Goal: Communication & Community: Answer question/provide support

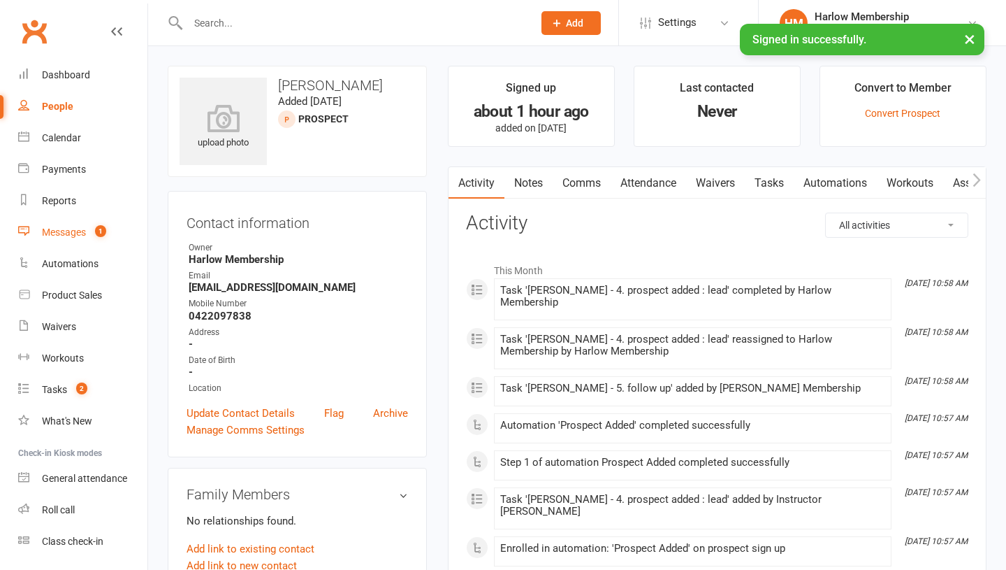
click at [76, 239] on link "Messages 1" at bounding box center [82, 232] width 129 height 31
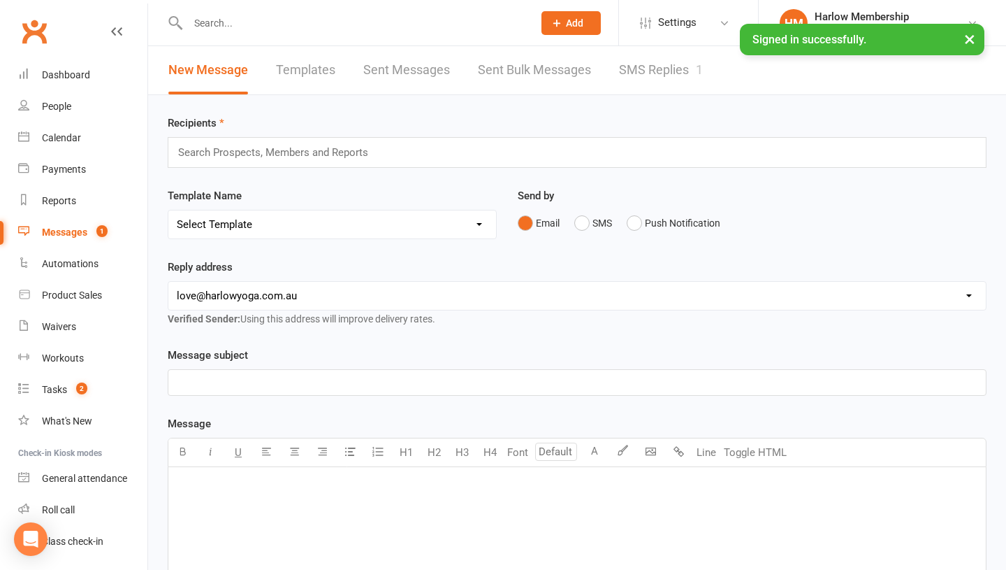
click at [660, 84] on link "SMS Replies 1" at bounding box center [661, 70] width 84 height 48
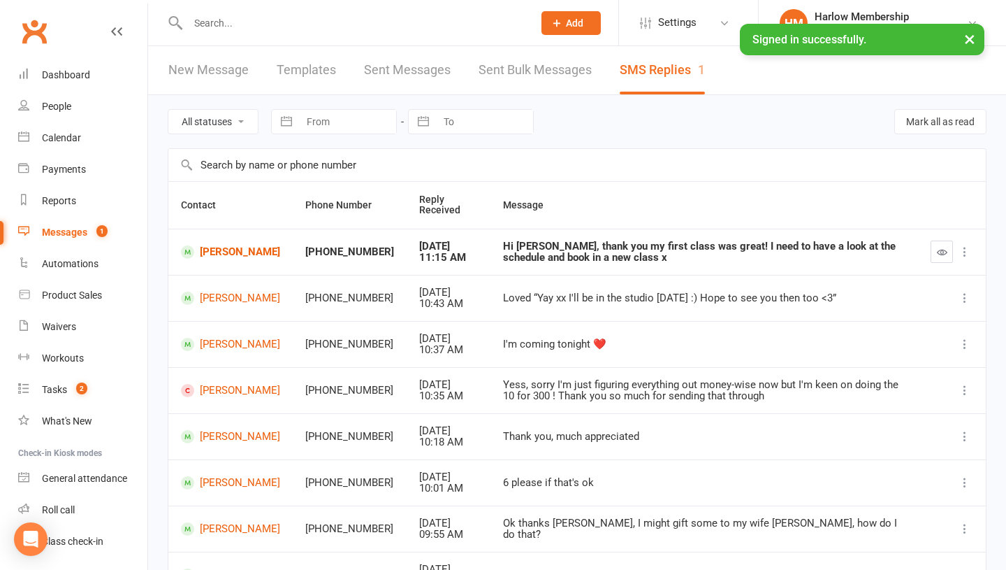
click at [566, 262] on div "Hi [PERSON_NAME], thank you my first class was great! I need to have a look at …" at bounding box center [704, 251] width 403 height 23
click at [566, 262] on div "Hi Krystyna, thank you my first class was great! I need to have a look at the s…" at bounding box center [704, 251] width 403 height 23
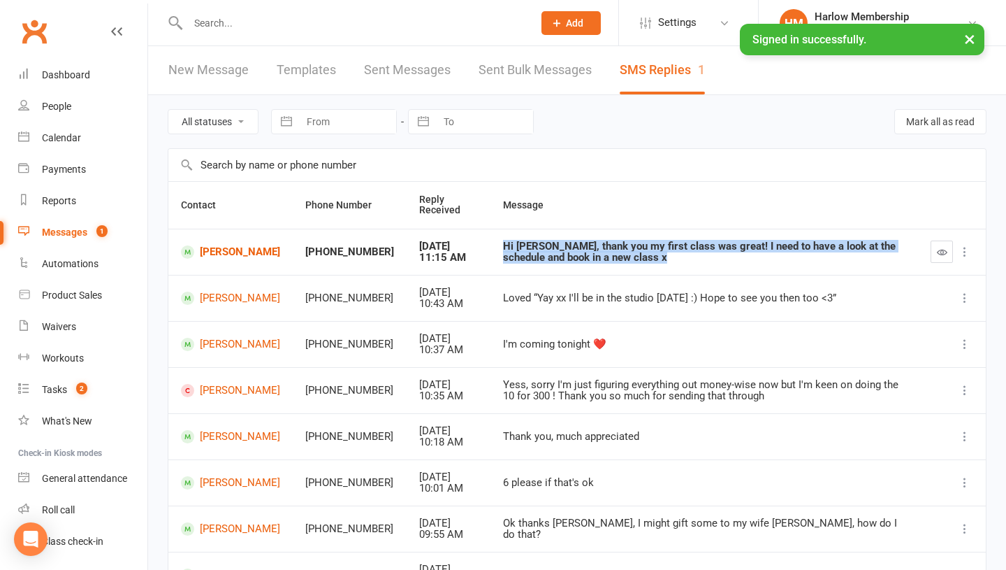
copy div "Hi Krystyna, thank you my first class was great! I need to have a look at the s…"
click at [945, 251] on icon "button" at bounding box center [942, 252] width 10 height 10
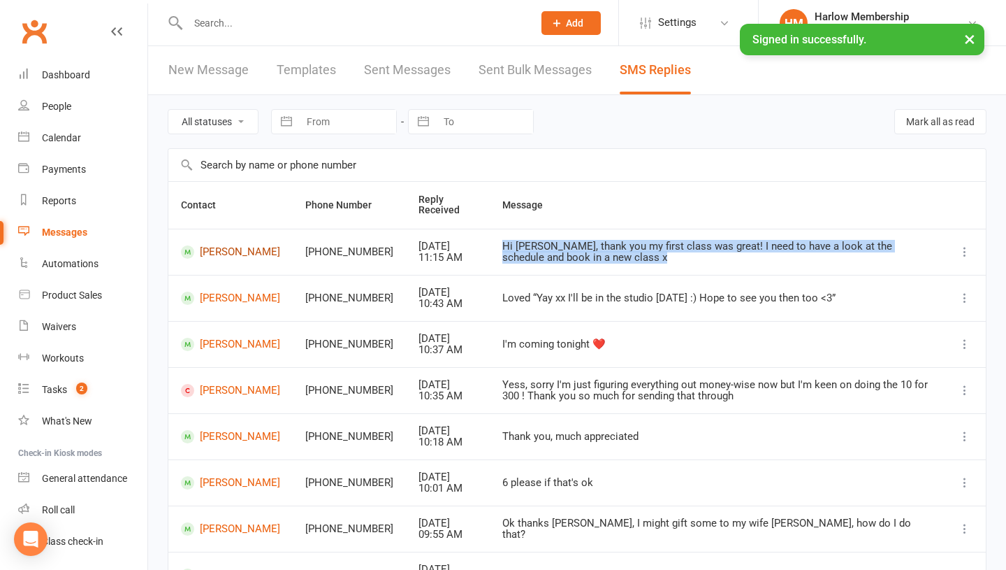
click at [219, 254] on link "Laura Murphy" at bounding box center [230, 251] width 99 height 13
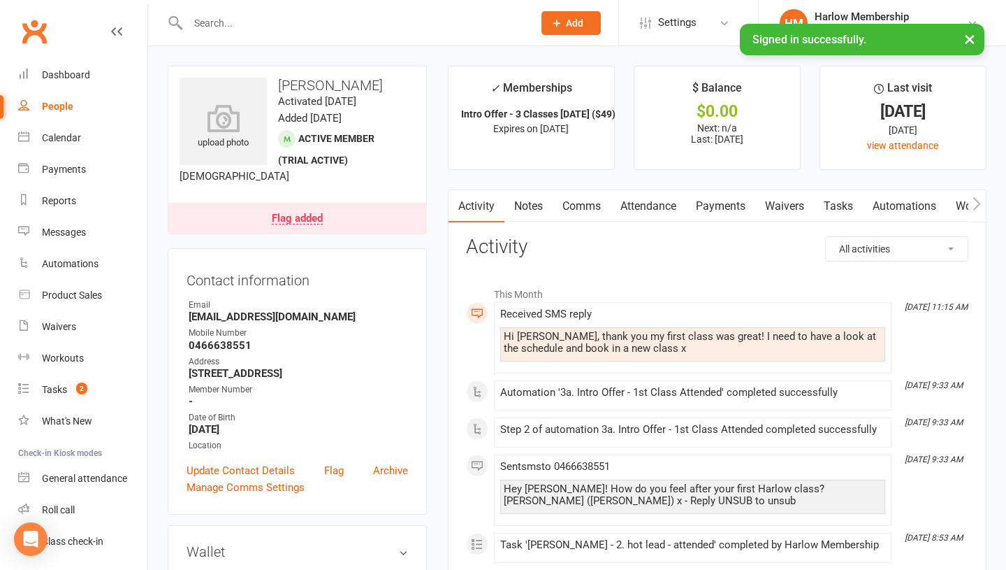
click at [576, 199] on link "Comms" at bounding box center [582, 206] width 58 height 32
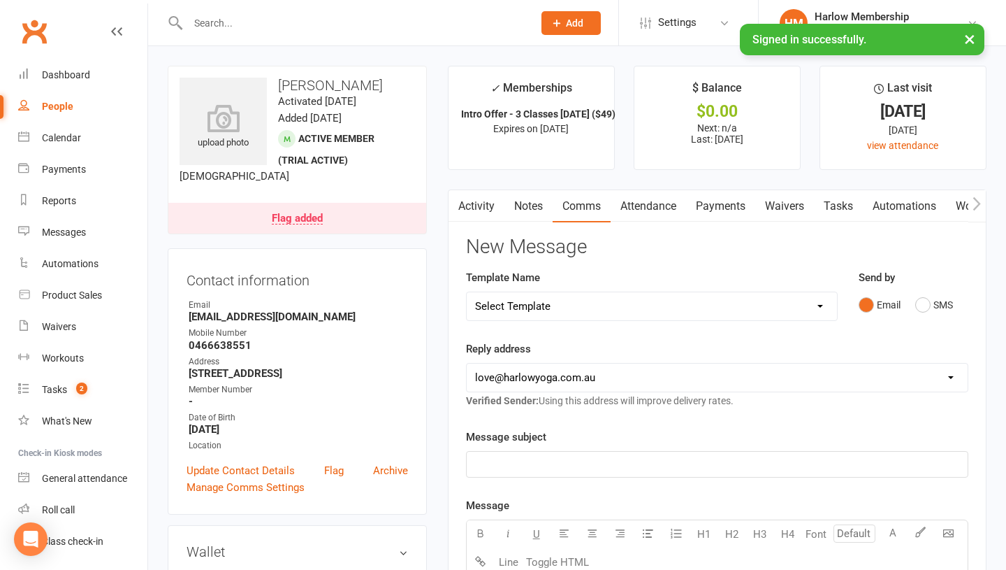
click at [913, 305] on div "Email SMS" at bounding box center [914, 304] width 110 height 27
click at [920, 305] on button "SMS" at bounding box center [934, 304] width 38 height 27
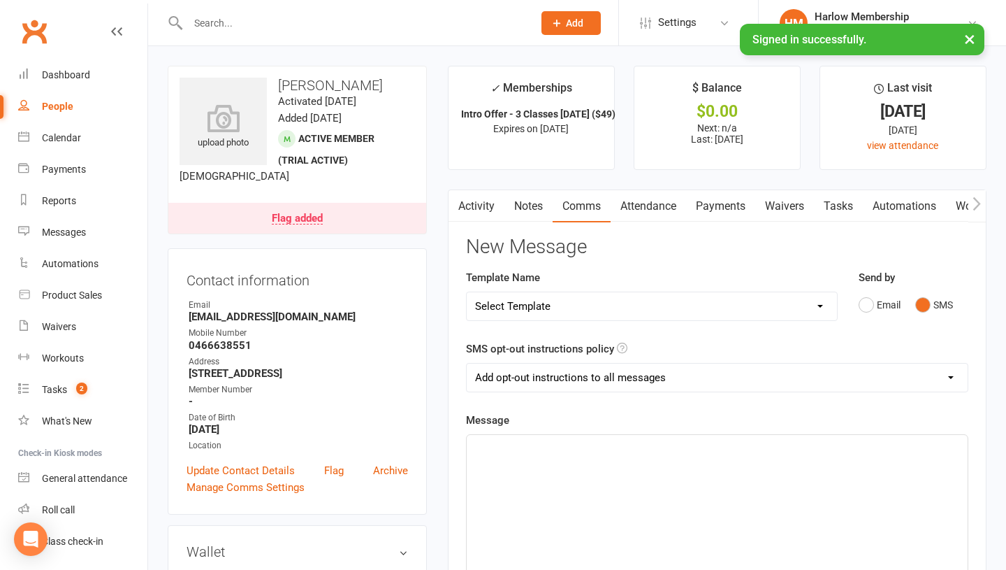
click at [618, 512] on div "﻿" at bounding box center [717, 540] width 501 height 210
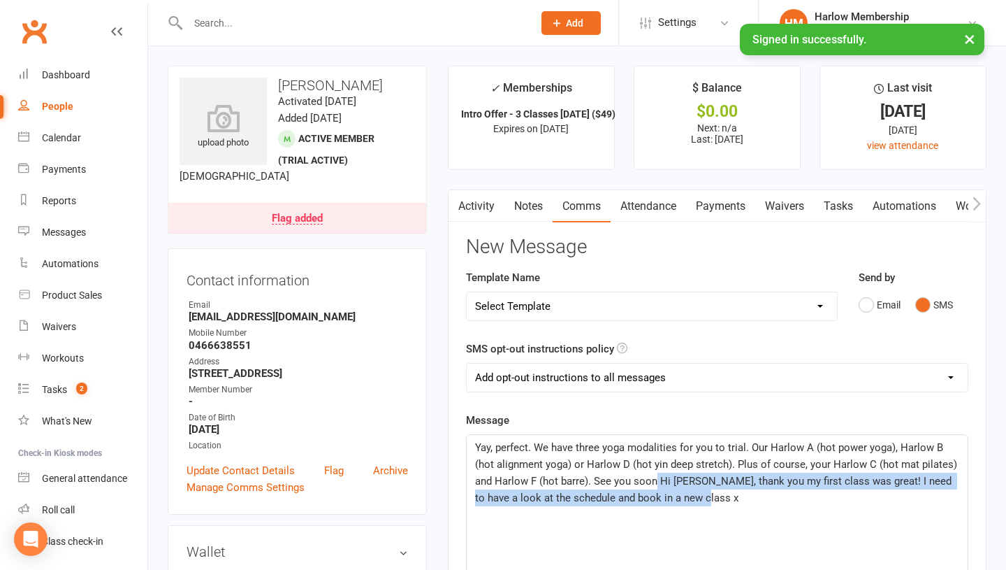
drag, startPoint x: 686, startPoint y: 499, endPoint x: 656, endPoint y: 473, distance: 39.1
click at [656, 473] on span "Yay, perfect. We have three yoga modalities for you to trial. Our Harlow A (hot…" at bounding box center [717, 472] width 485 height 63
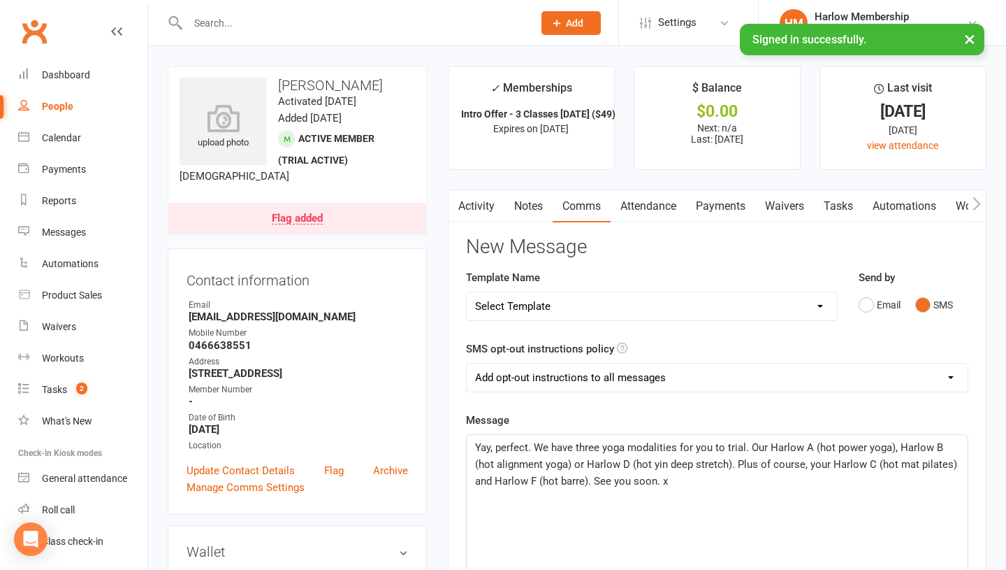
click at [591, 482] on span "Yay, perfect. We have three yoga modalities for you to trial. Our Harlow A (hot…" at bounding box center [717, 464] width 485 height 46
drag, startPoint x: 540, startPoint y: 500, endPoint x: 474, endPoint y: 491, distance: 67.0
click at [474, 491] on div "Yay, perfect. We have three yoga modalities for you to trial. Our Harlow A (hot…" at bounding box center [717, 540] width 501 height 210
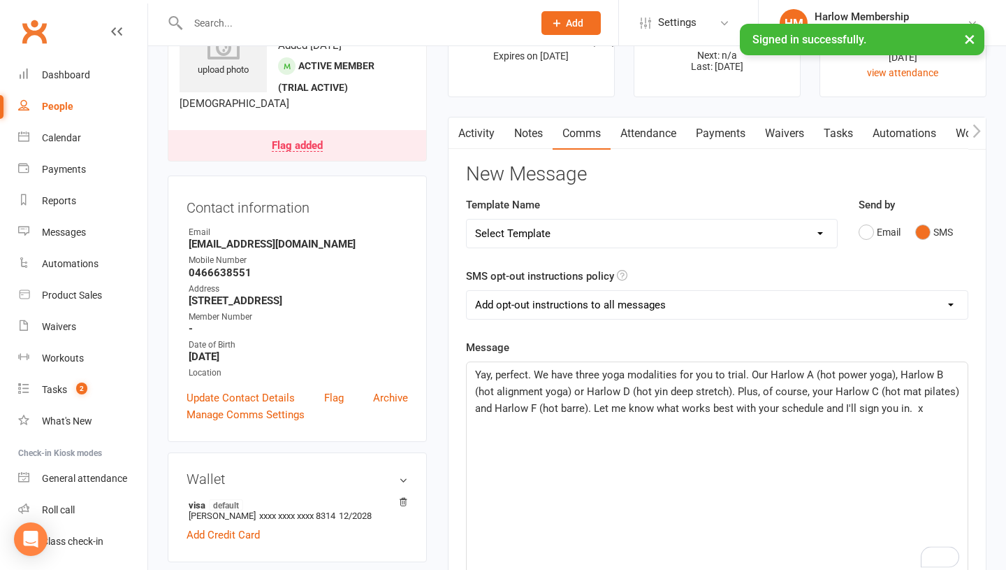
click at [530, 376] on span "Yay, perfect. We have three yoga modalities for you to trial. Our Harlow A (hot…" at bounding box center [718, 391] width 487 height 46
click at [520, 387] on span "Yay, perfect. We can't wait to welcome you back for your second class. We have …" at bounding box center [718, 399] width 487 height 63
drag, startPoint x: 540, startPoint y: 388, endPoint x: 473, endPoint y: 388, distance: 67.1
click at [473, 388] on div "Yay, perfect. We can't wait to welcome you back for your second class. We have …" at bounding box center [717, 467] width 501 height 210
click at [774, 390] on span "Yay, perfect. We can't wait to welcome you back for your second class. We have …" at bounding box center [716, 399] width 483 height 63
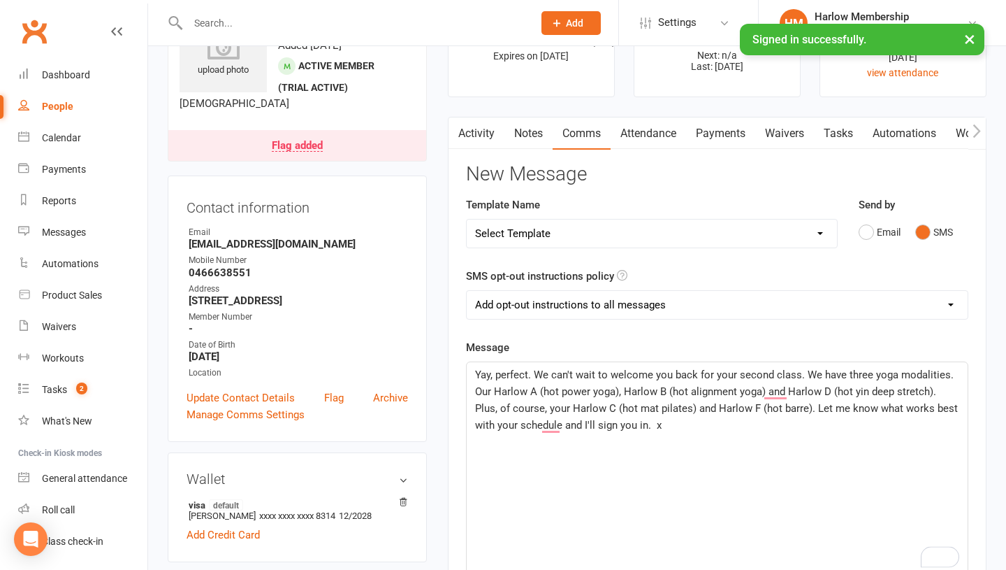
click at [759, 410] on span "Yay, perfect. We can't wait to welcome you back for your second class. We have …" at bounding box center [718, 399] width 486 height 63
click at [587, 468] on div "Yay, perfect. We can't wait to welcome you back for your second class. We have …" at bounding box center [717, 467] width 501 height 210
click at [636, 427] on span "Yay, perfect. We can't wait to welcome you back for your second class. We have …" at bounding box center [718, 399] width 486 height 63
click at [630, 391] on span "Yay, perfect. We can't wait to welcome you back for your second class. We have …" at bounding box center [718, 399] width 486 height 63
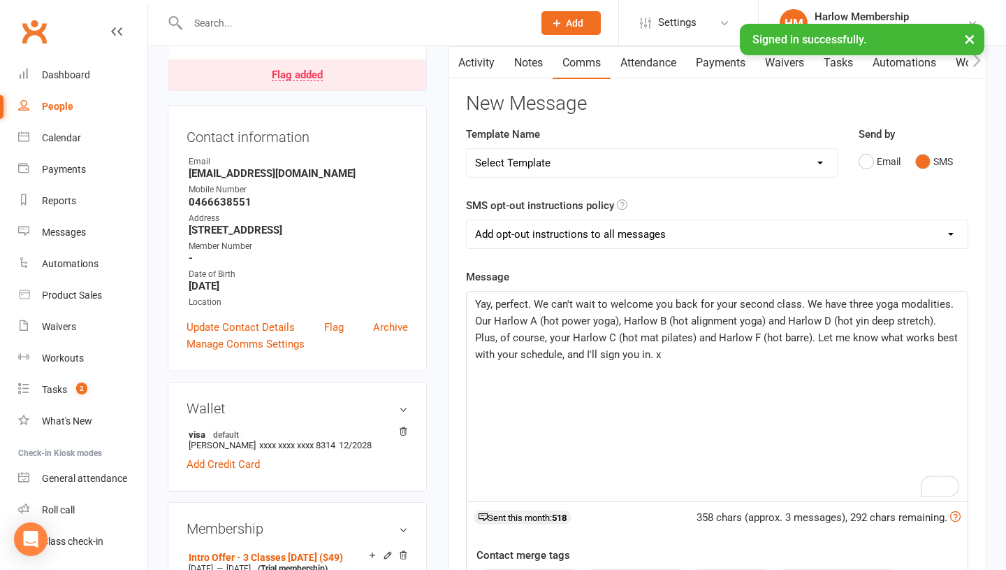
scroll to position [149, 0]
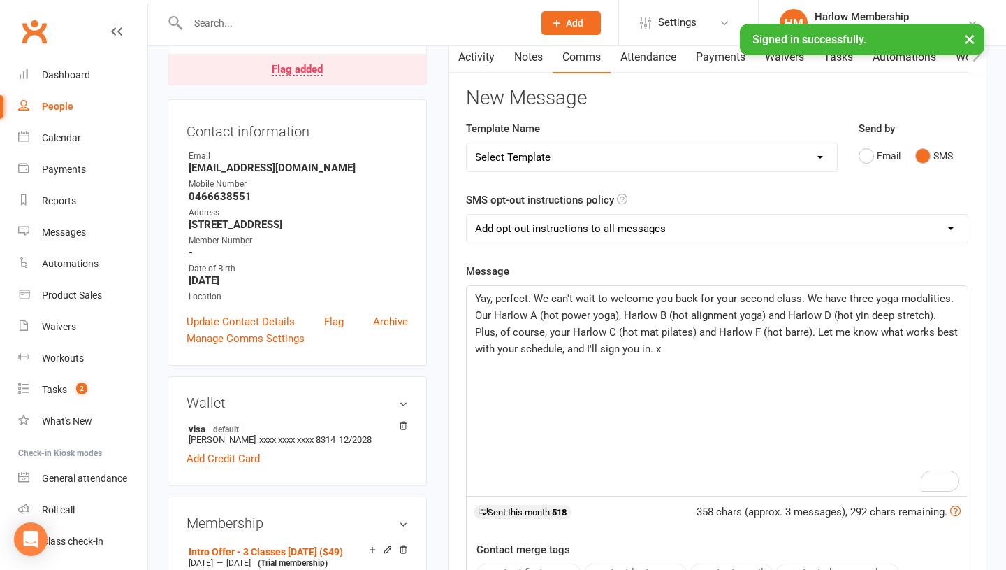
click at [803, 296] on span "Yay, perfect. We can't wait to welcome you back for your second class. We have …" at bounding box center [718, 323] width 486 height 63
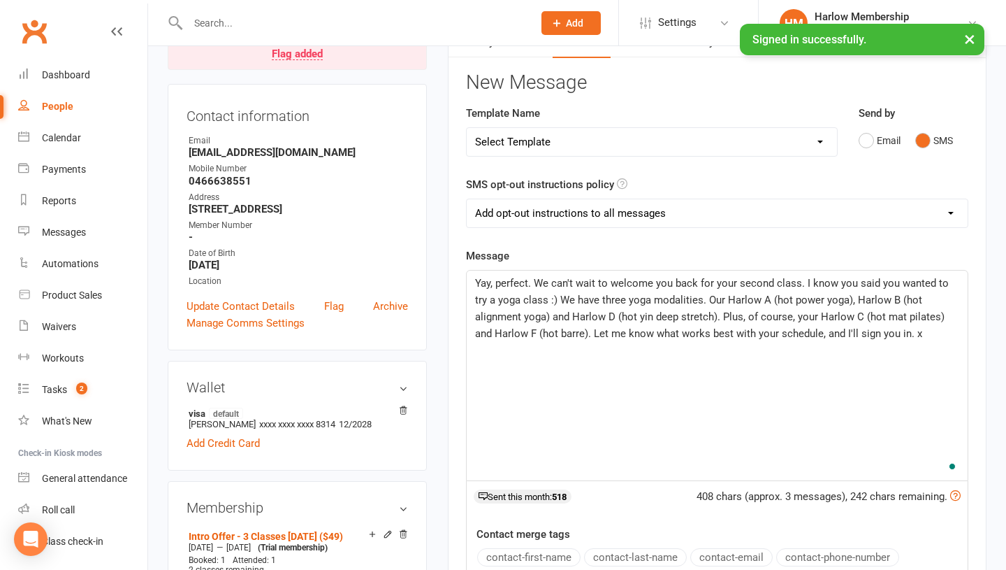
scroll to position [165, 0]
drag, startPoint x: 805, startPoint y: 282, endPoint x: 547, endPoint y: 297, distance: 259.0
click at [547, 297] on span "Yay, perfect. We can't wait to welcome you back for your second class. I know y…" at bounding box center [713, 307] width 477 height 63
click at [621, 301] on span "Yay, perfect. We can't wait to welcome you back for your second class. You want…" at bounding box center [716, 307] width 482 height 63
click at [656, 318] on span "Yay, perfect. We can't wait to welcome you back for your second class. You want…" at bounding box center [716, 307] width 482 height 63
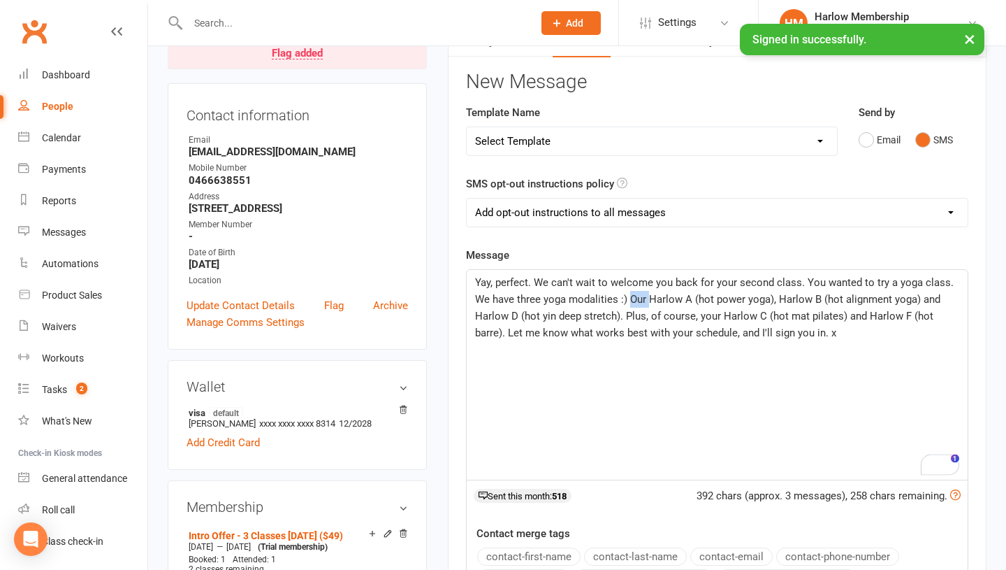
drag, startPoint x: 649, startPoint y: 302, endPoint x: 628, endPoint y: 301, distance: 20.3
click at [628, 301] on span "Yay, perfect. We can't wait to welcome you back for your second class. You want…" at bounding box center [716, 307] width 482 height 63
drag, startPoint x: 616, startPoint y: 312, endPoint x: 661, endPoint y: 312, distance: 44.7
click at [661, 312] on span "Yay, perfect. We can't wait to welcome you back for your second class. You want…" at bounding box center [718, 307] width 486 height 63
drag, startPoint x: 493, startPoint y: 283, endPoint x: 528, endPoint y: 282, distance: 34.9
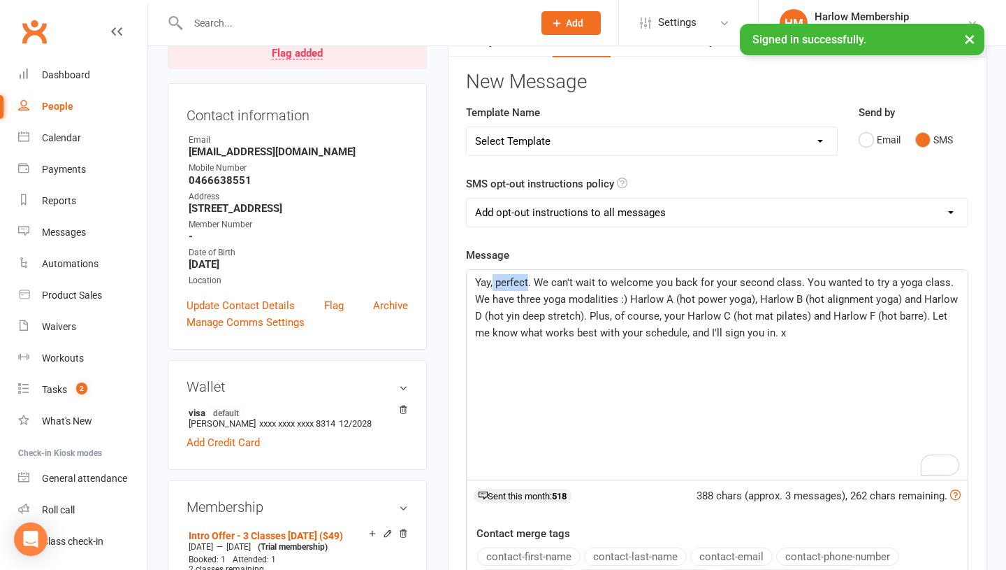
click at [528, 282] on span "Yay, perfect. We can't wait to welcome you back for your second class. You want…" at bounding box center [718, 307] width 486 height 63
click at [548, 296] on span "Yay, amazing. We can't wait to welcome you back for your second class. You want…" at bounding box center [715, 307] width 480 height 63
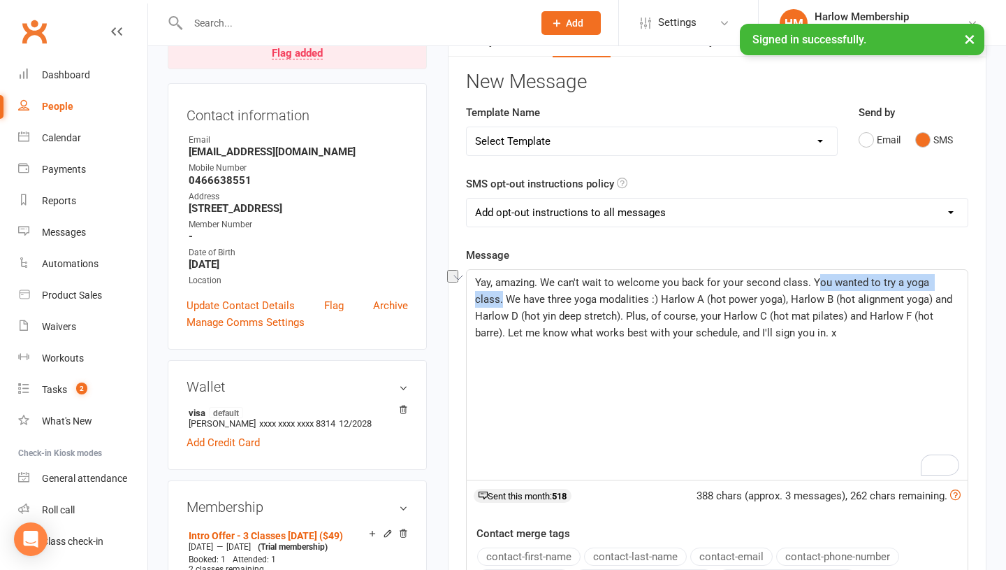
drag, startPoint x: 956, startPoint y: 279, endPoint x: 817, endPoint y: 280, distance: 139.1
click at [817, 280] on span "Yay, amazing. We can't wait to welcome you back for your second class. You want…" at bounding box center [715, 307] width 480 height 63
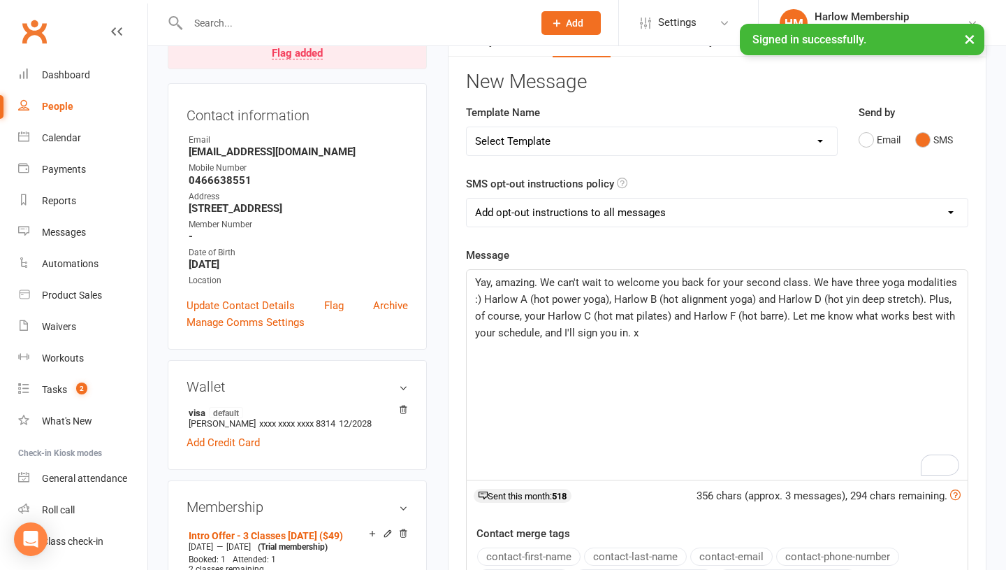
click at [879, 311] on span "Yay, amazing. We can't wait to welcome you back for your second class. We have …" at bounding box center [717, 307] width 485 height 63
click at [581, 281] on span "Yay, amazing. We can't wait to welcome you back for your second class. We have …" at bounding box center [717, 307] width 485 height 63
click at [574, 214] on select "Add opt-out instructions to all messages Add opt-out instructions for messages …" at bounding box center [717, 212] width 501 height 28
select select "2"
click at [591, 343] on p "﻿" at bounding box center [717, 349] width 484 height 17
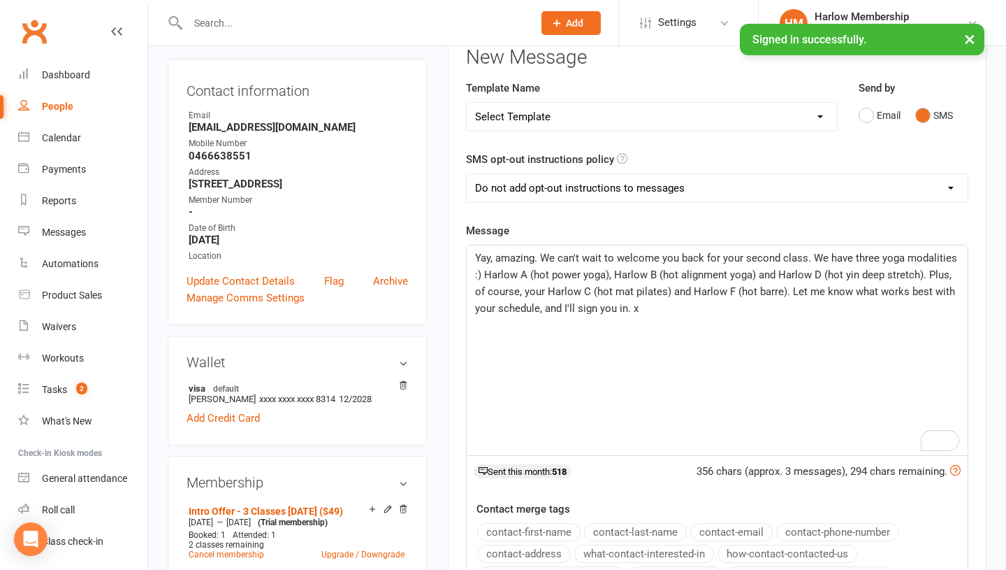
scroll to position [190, 0]
drag, startPoint x: 780, startPoint y: 258, endPoint x: 745, endPoint y: 258, distance: 34.9
click at [745, 258] on span "Yay, amazing. We can't wait to welcome you back for your second class. We have …" at bounding box center [717, 282] width 485 height 63
click at [744, 293] on span "Yay, amazing. We can't wait to welcome you back for your 2. class. We have thre…" at bounding box center [716, 282] width 483 height 63
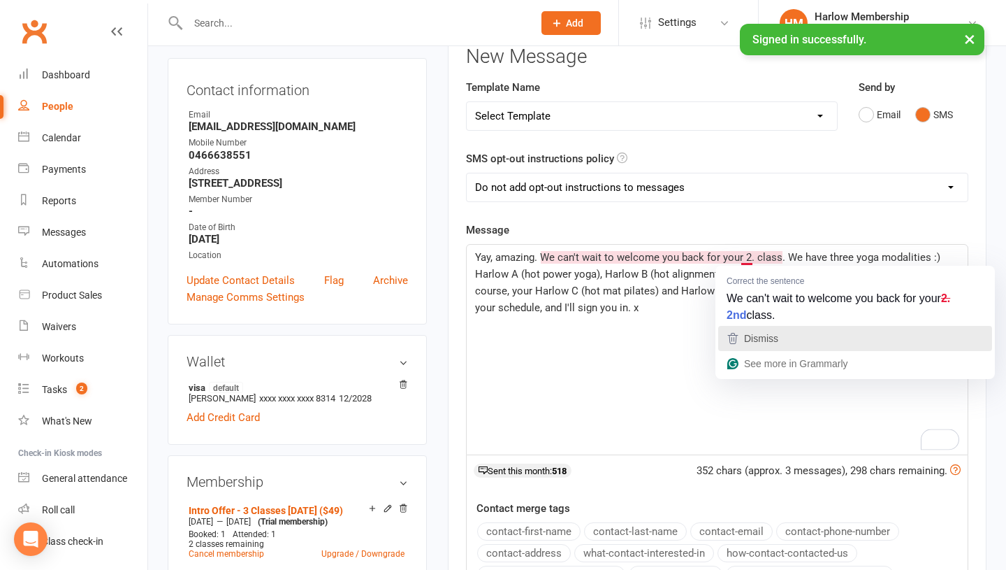
click at [736, 335] on icon "button" at bounding box center [733, 338] width 10 height 11
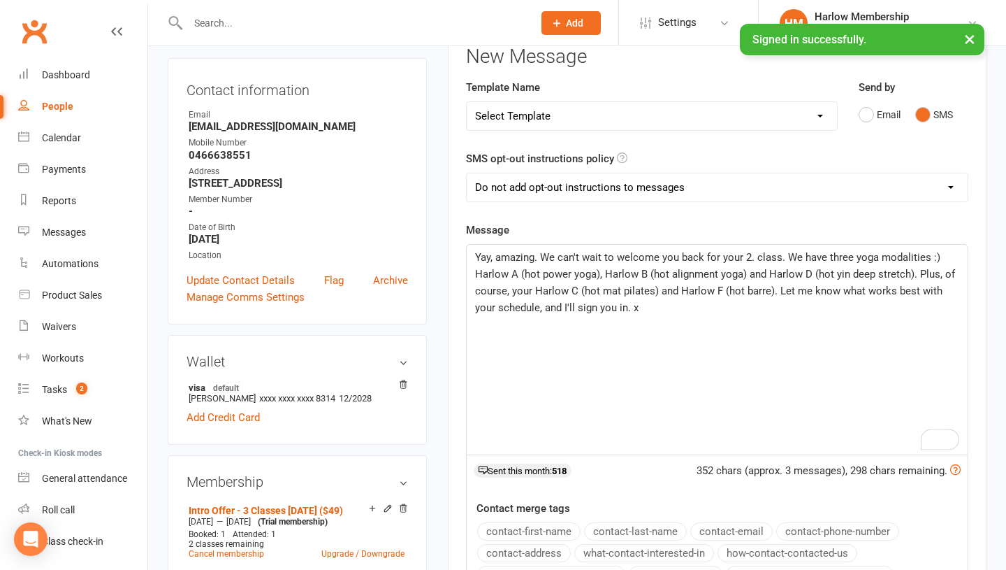
click at [736, 335] on p "﻿" at bounding box center [717, 341] width 484 height 17
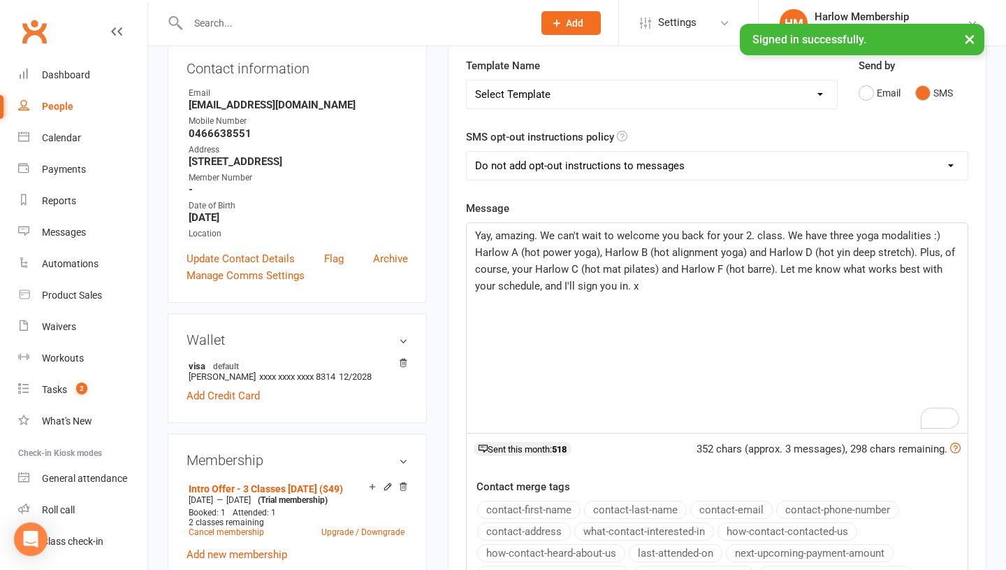
scroll to position [215, 0]
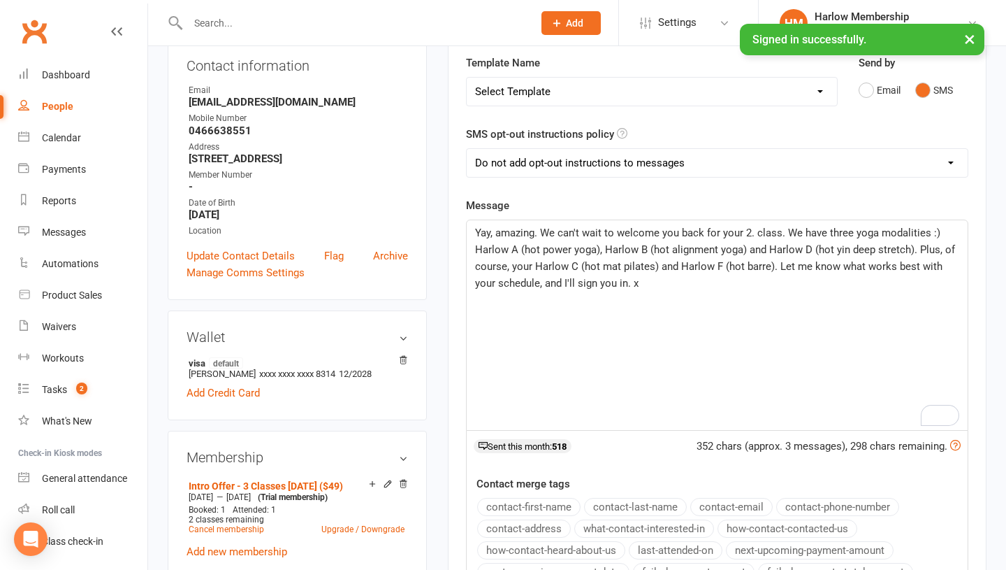
click at [735, 329] on div "Yay, amazing. We can't wait to welcome you back for your 2. class. We have thre…" at bounding box center [717, 325] width 501 height 210
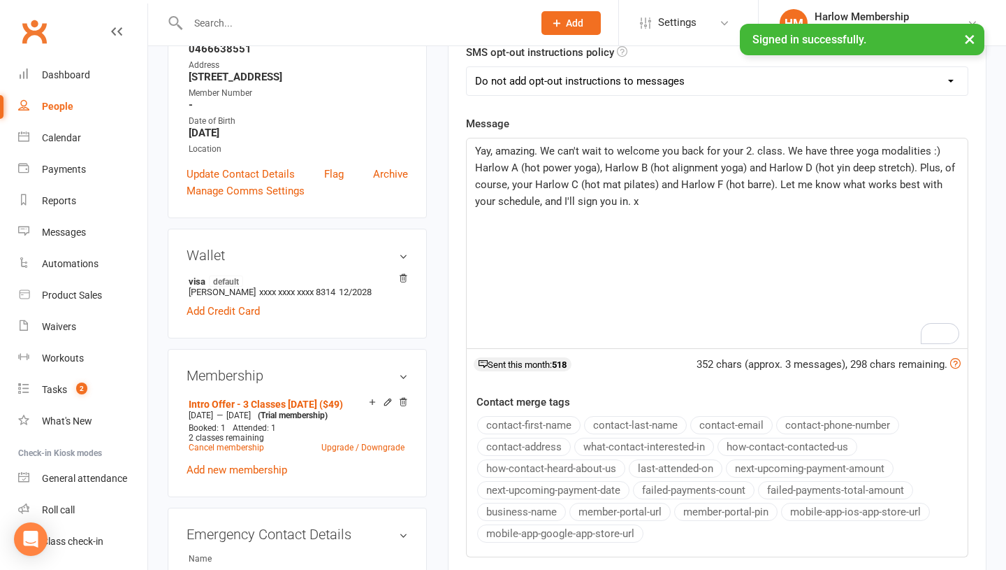
scroll to position [379, 0]
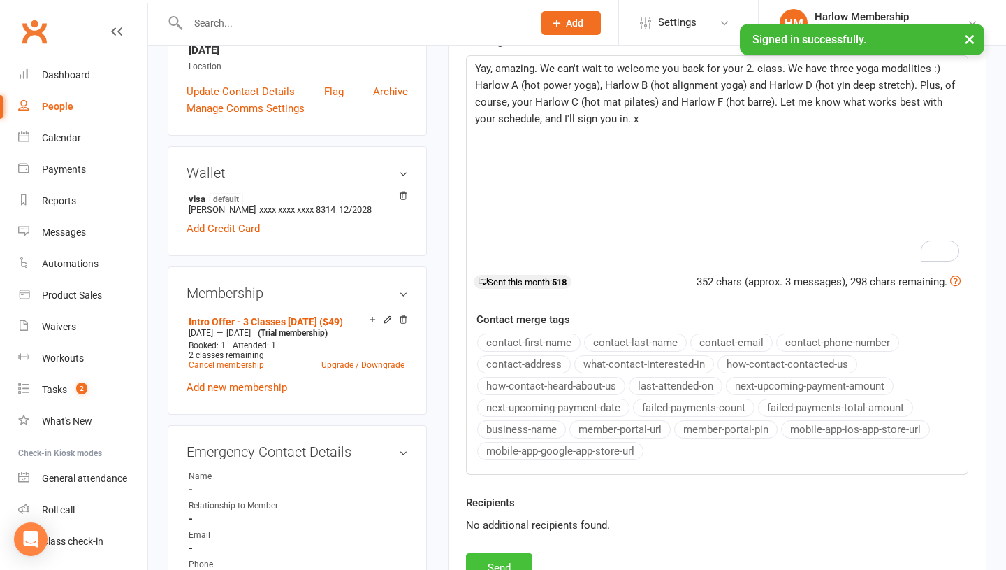
click at [493, 557] on button "Send" at bounding box center [499, 567] width 66 height 29
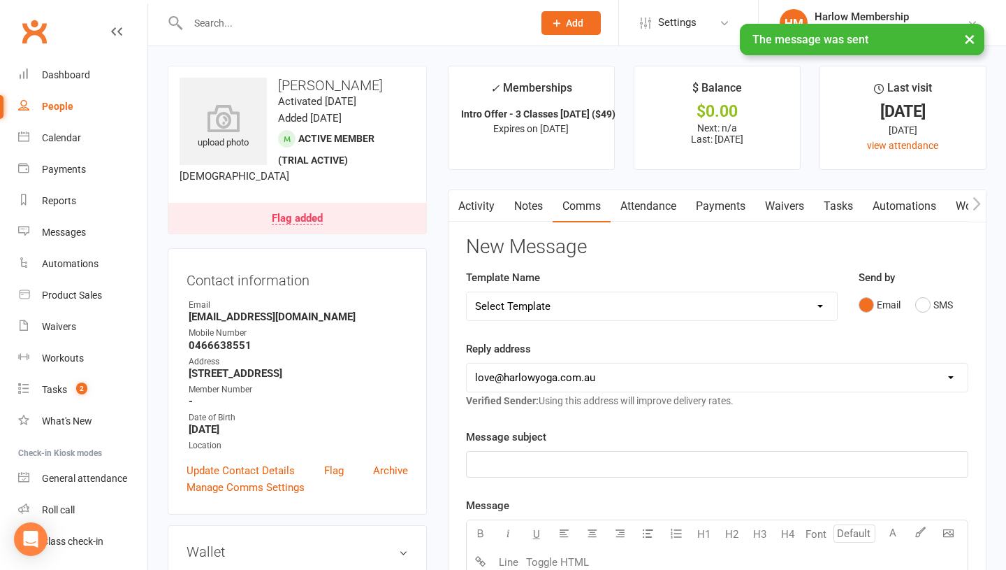
click at [840, 201] on link "Tasks" at bounding box center [838, 206] width 49 height 32
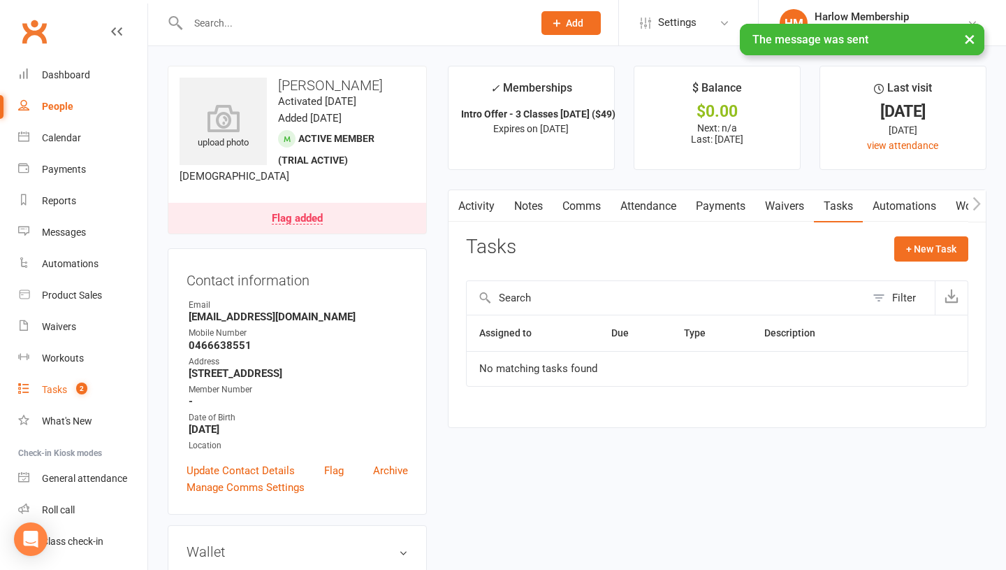
click at [61, 382] on link "Tasks 2" at bounding box center [82, 389] width 129 height 31
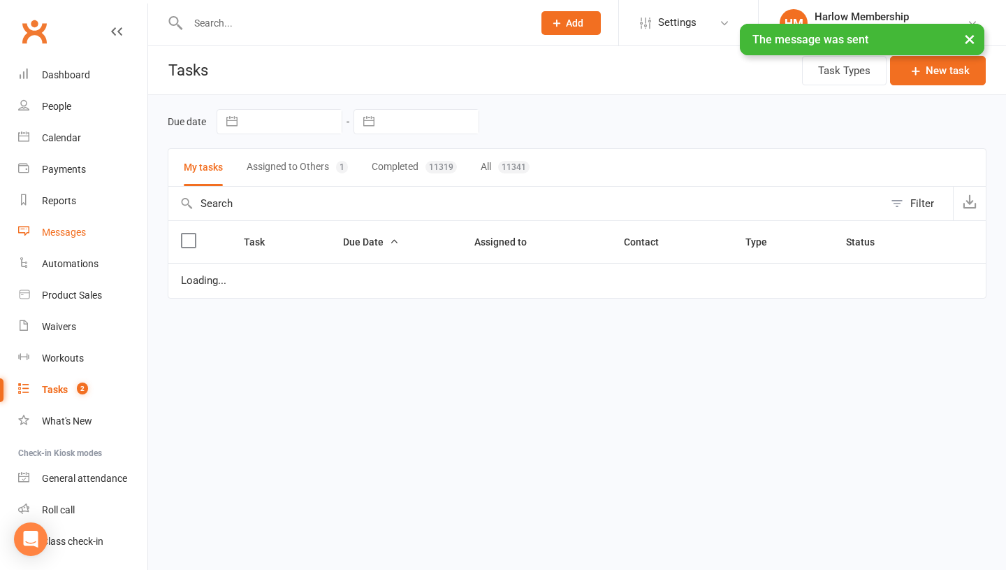
click at [68, 240] on link "Messages" at bounding box center [82, 232] width 129 height 31
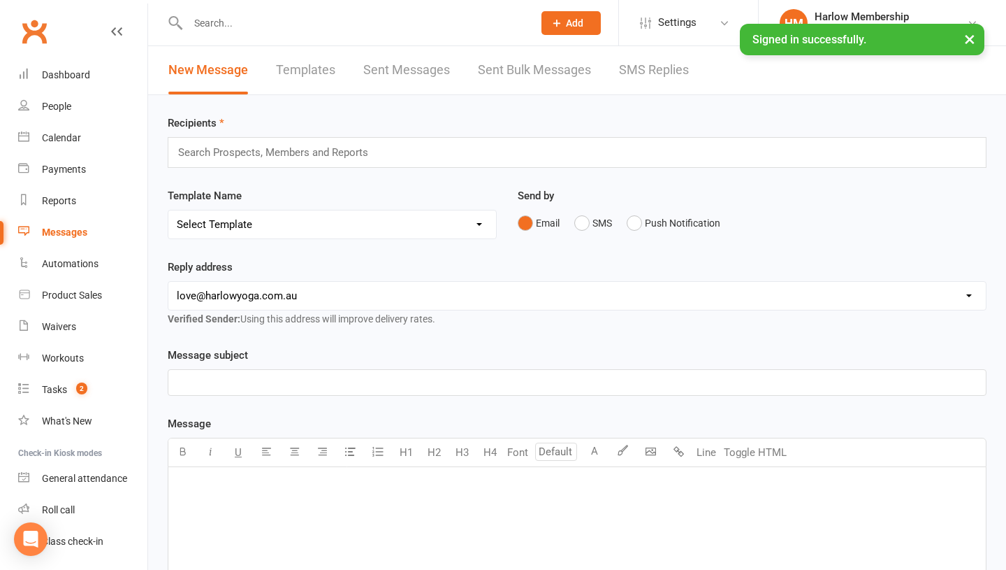
click at [682, 89] on link "SMS Replies" at bounding box center [654, 70] width 70 height 48
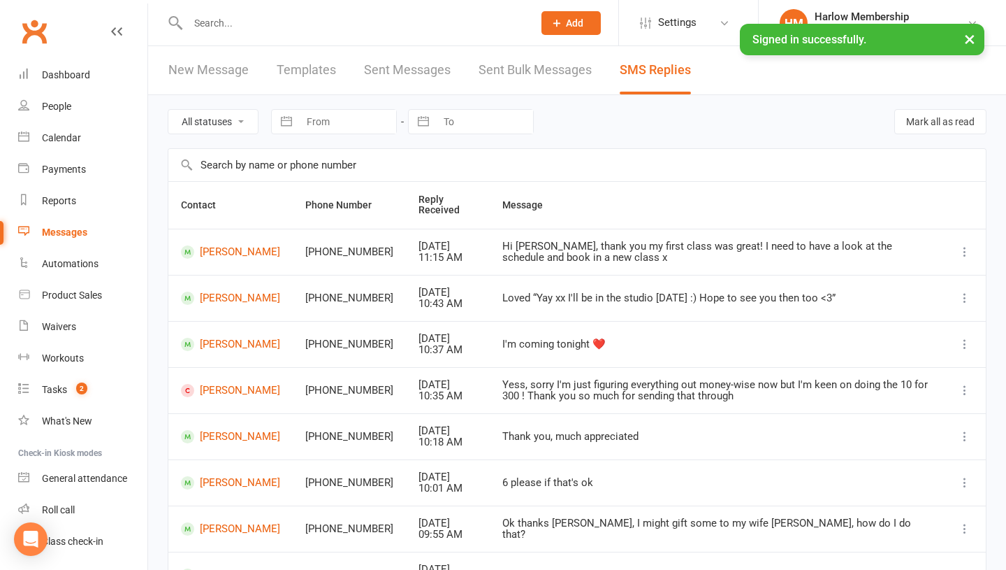
click at [579, 254] on div "Hi Krystyna, thank you my first class was great! I need to have a look at the s…" at bounding box center [716, 251] width 429 height 23
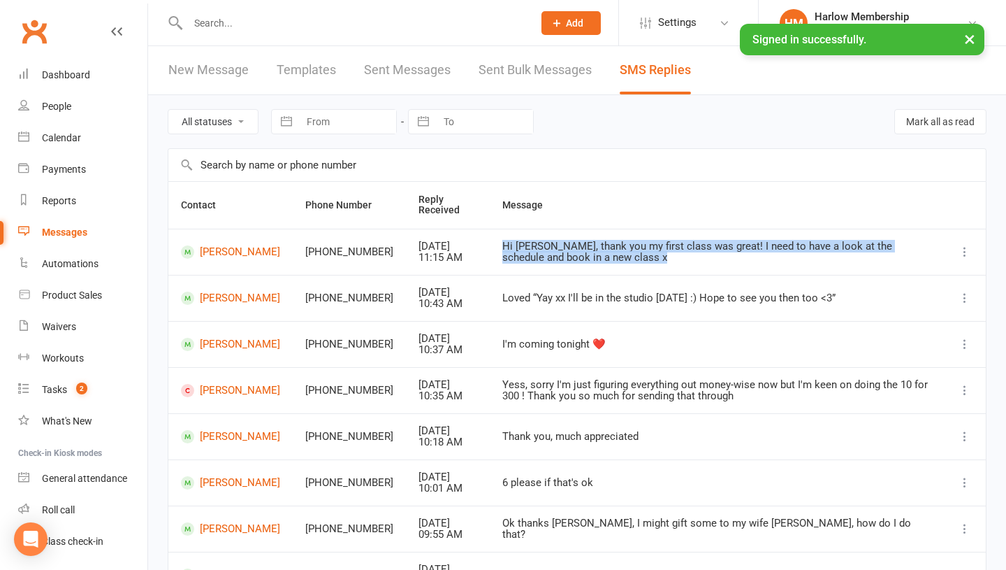
copy div "Hi Krystyna, thank you my first class was great! I need to have a look at the s…"
click at [248, 254] on link "Laura Murphy" at bounding box center [230, 251] width 99 height 13
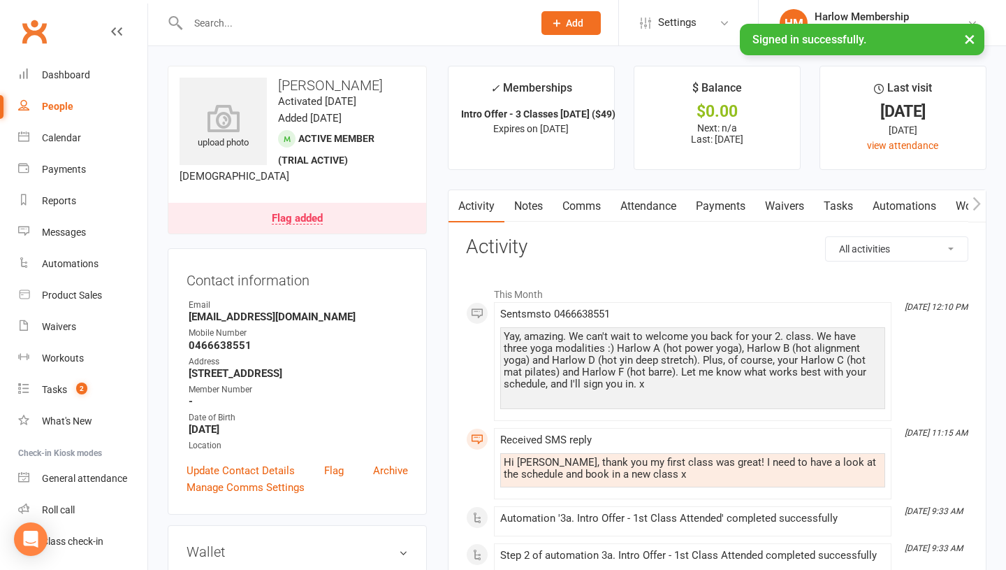
click at [530, 212] on link "Notes" at bounding box center [529, 206] width 48 height 32
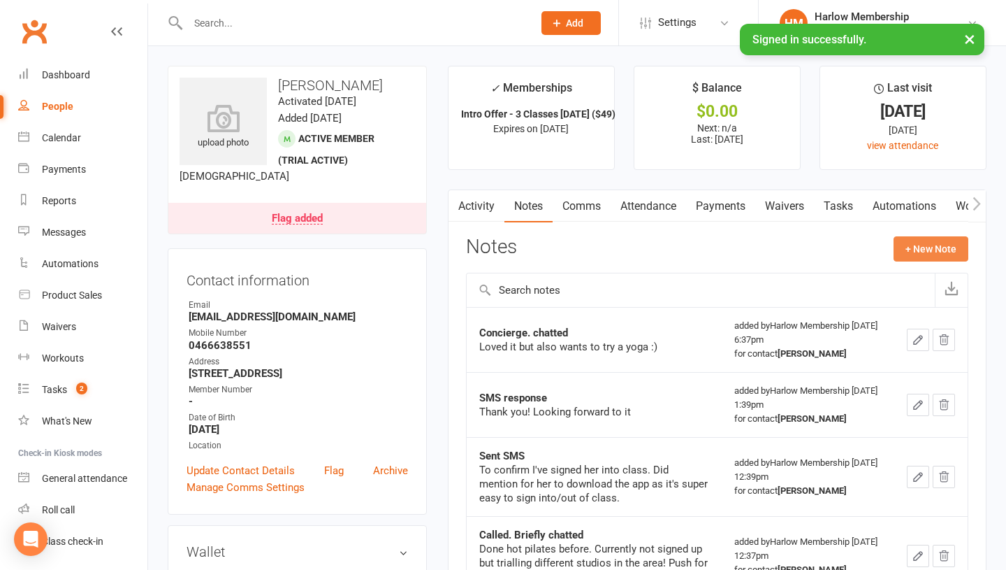
click at [948, 252] on button "+ New Note" at bounding box center [931, 248] width 75 height 25
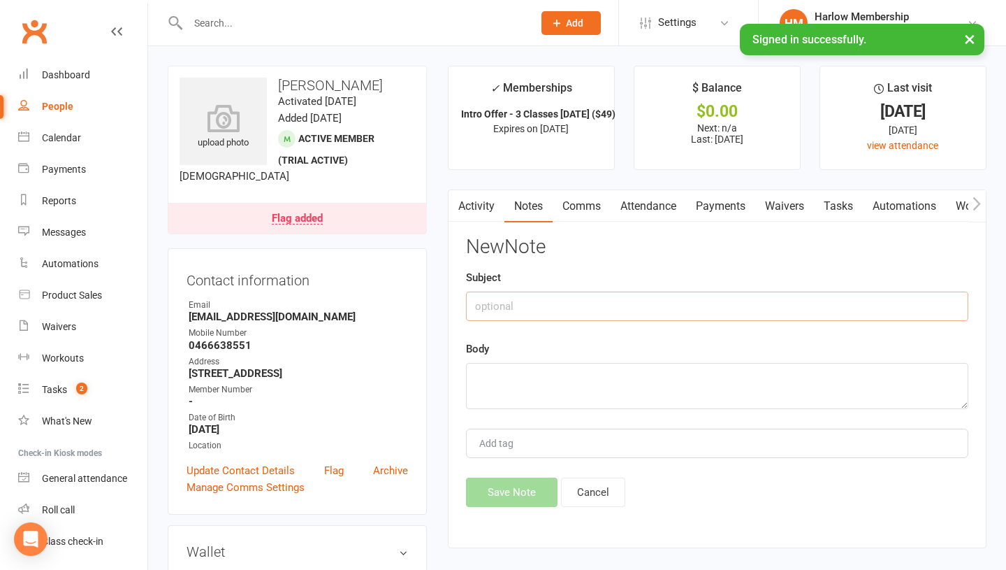
click at [574, 305] on input "text" at bounding box center [717, 305] width 502 height 29
type input "SMS response to automated"
click at [544, 376] on textarea at bounding box center [717, 386] width 502 height 46
paste textarea "Hi Krystyna, thank you my first class was great! I need to have a look at the s…"
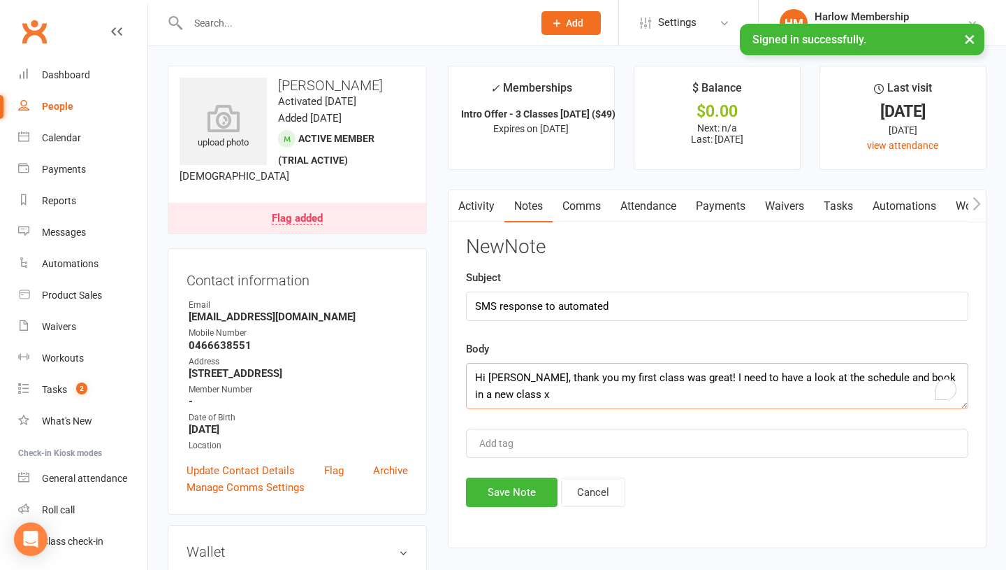
scroll to position [26, 0]
type textarea "Hi Krystyna, thank you my first class was great! I need to have a look at the s…"
drag, startPoint x: 503, startPoint y: 307, endPoint x: 451, endPoint y: 307, distance: 51.7
click at [451, 307] on div "Activity Notes Comms Attendance Payments Waivers Tasks Automations Workouts Mob…" at bounding box center [717, 368] width 539 height 359
click at [598, 314] on input "Response to automated" at bounding box center [717, 305] width 502 height 29
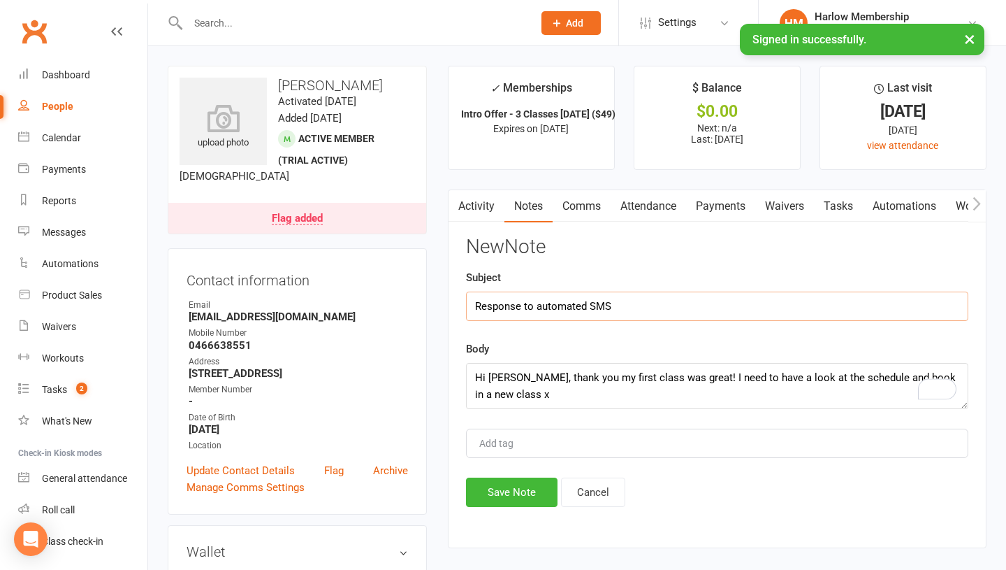
type input "Response to automated SMS"
click at [496, 398] on textarea "Hi Krystyna, thank you my first class was great! I need to have a look at the s…" at bounding box center [717, 386] width 502 height 46
type textarea "Hi Krystyna, thank you my first class was great! I need to have a look at the s…"
click at [494, 496] on button "Save Note" at bounding box center [512, 491] width 92 height 29
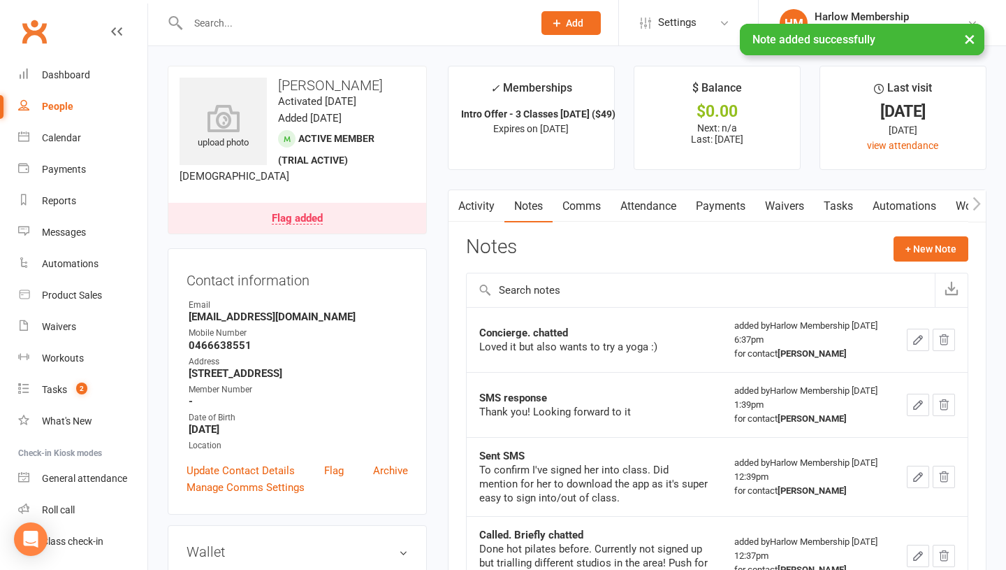
click at [841, 210] on link "Tasks" at bounding box center [838, 206] width 49 height 32
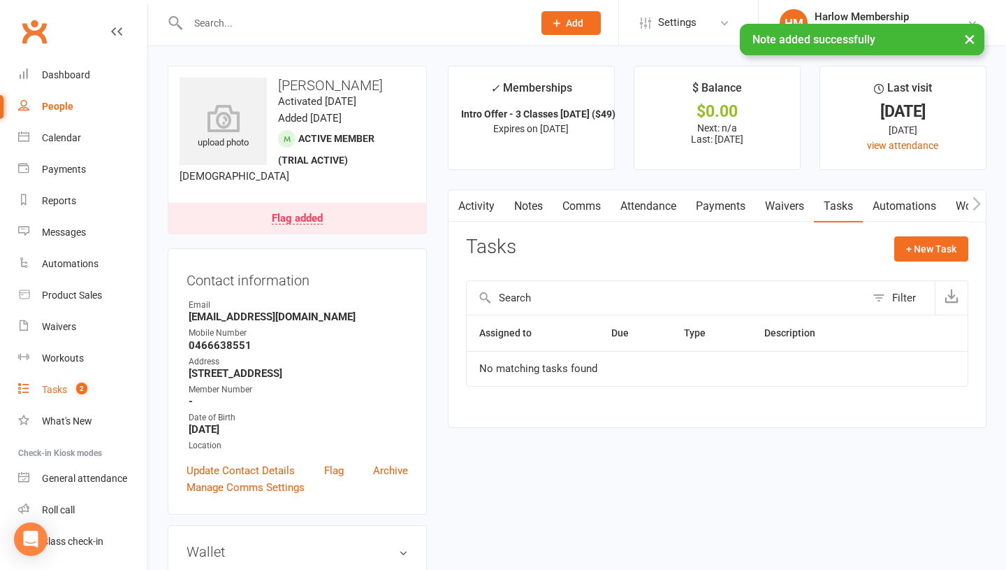
click at [64, 396] on link "Tasks 2" at bounding box center [82, 389] width 129 height 31
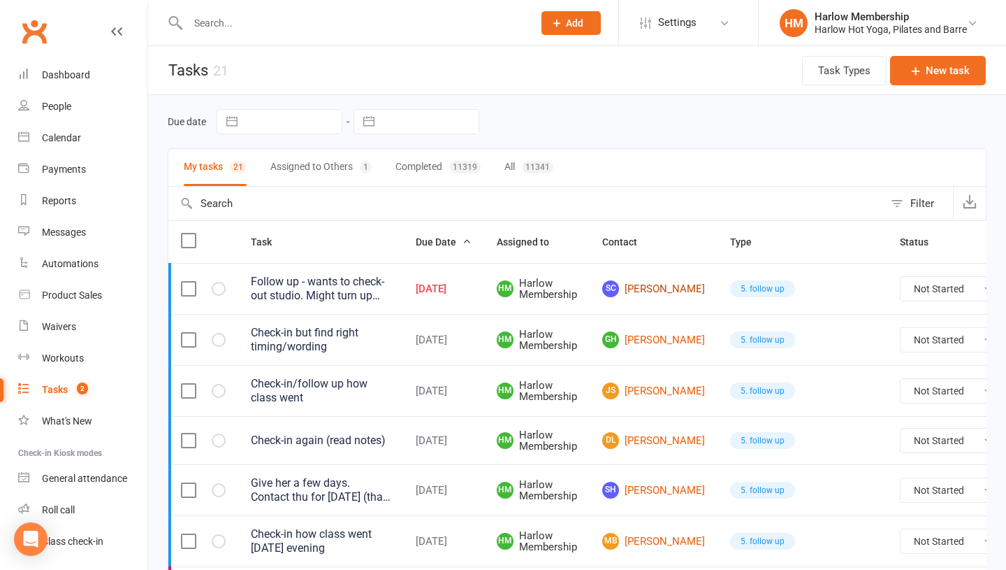
click at [637, 296] on link "SC Sam Crane" at bounding box center [653, 288] width 103 height 17
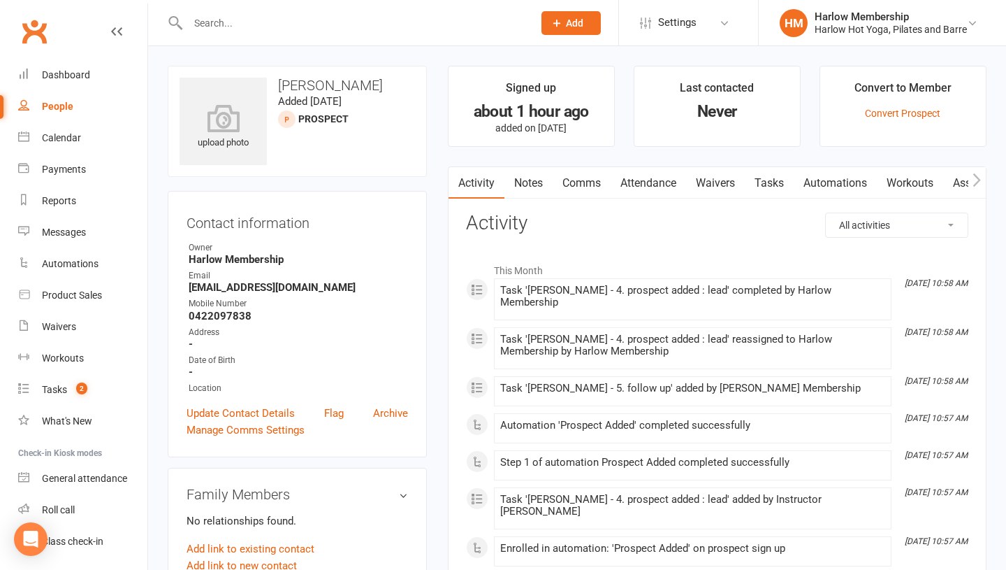
click at [586, 191] on link "Comms" at bounding box center [582, 183] width 58 height 32
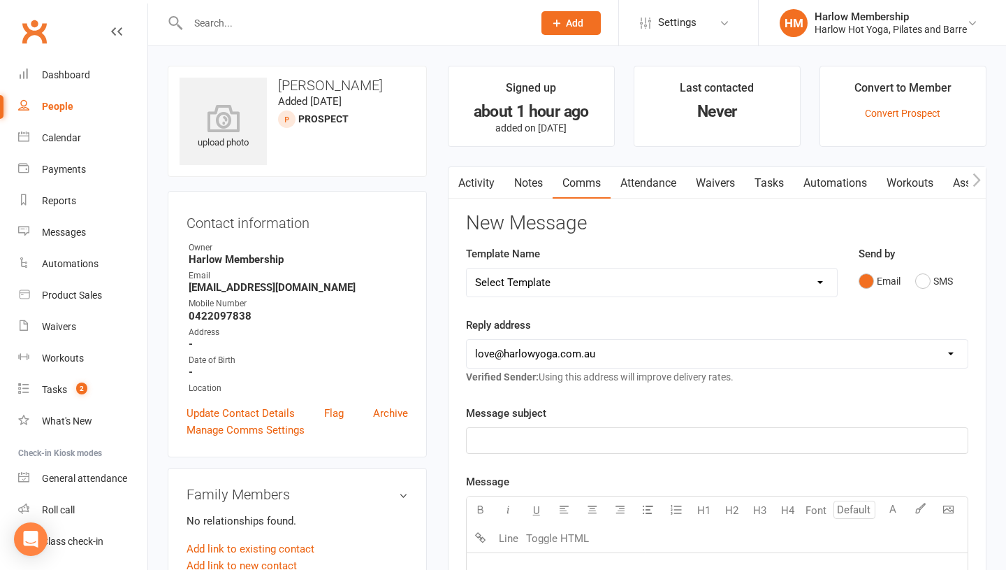
click at [913, 281] on div "Email SMS" at bounding box center [914, 281] width 110 height 27
click at [916, 283] on button "SMS" at bounding box center [934, 281] width 38 height 27
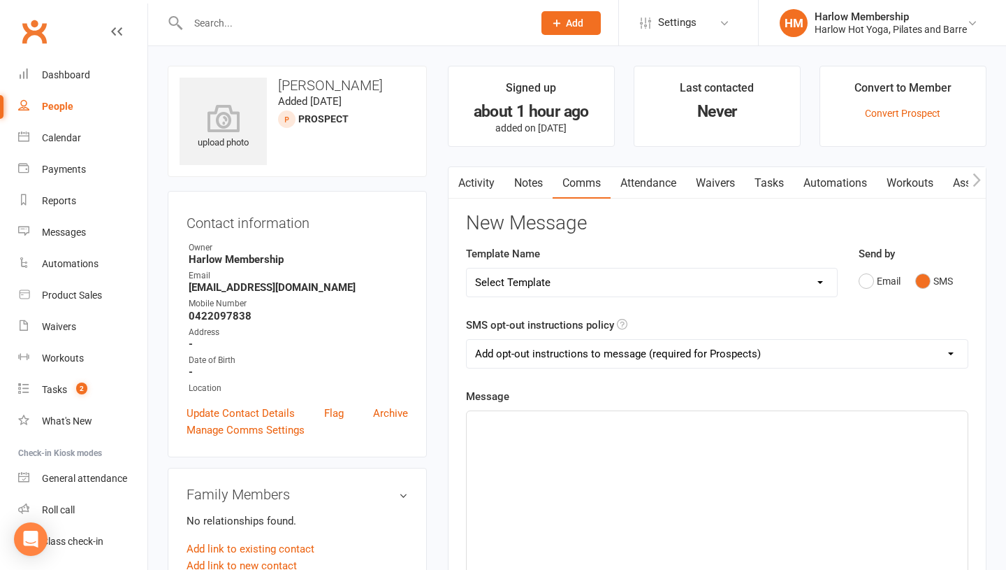
click at [794, 455] on div "﻿" at bounding box center [717, 516] width 501 height 210
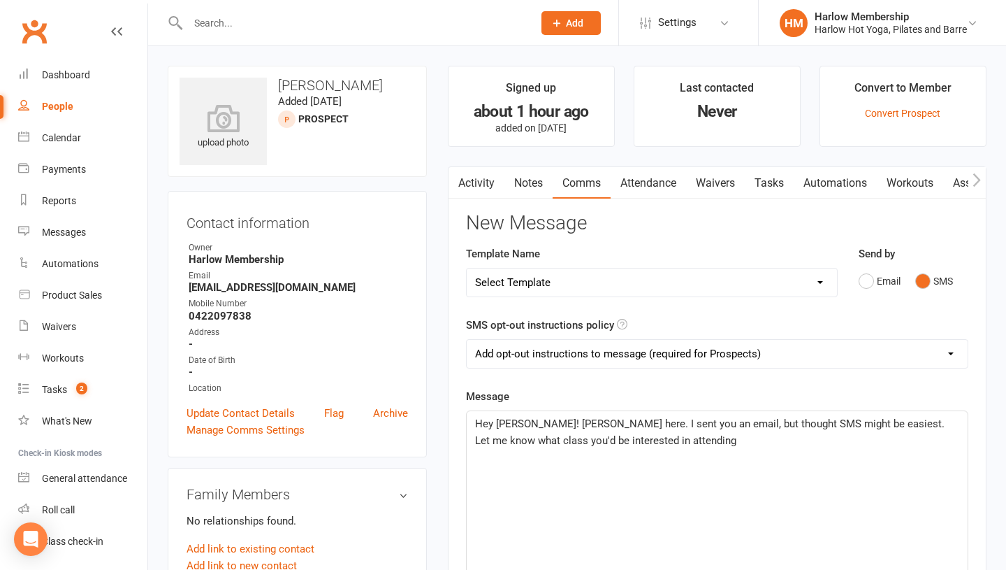
click at [676, 452] on div "Hey Sam! Krystyna here. I sent you an email, but thought SMS might be easiest. …" at bounding box center [717, 516] width 501 height 210
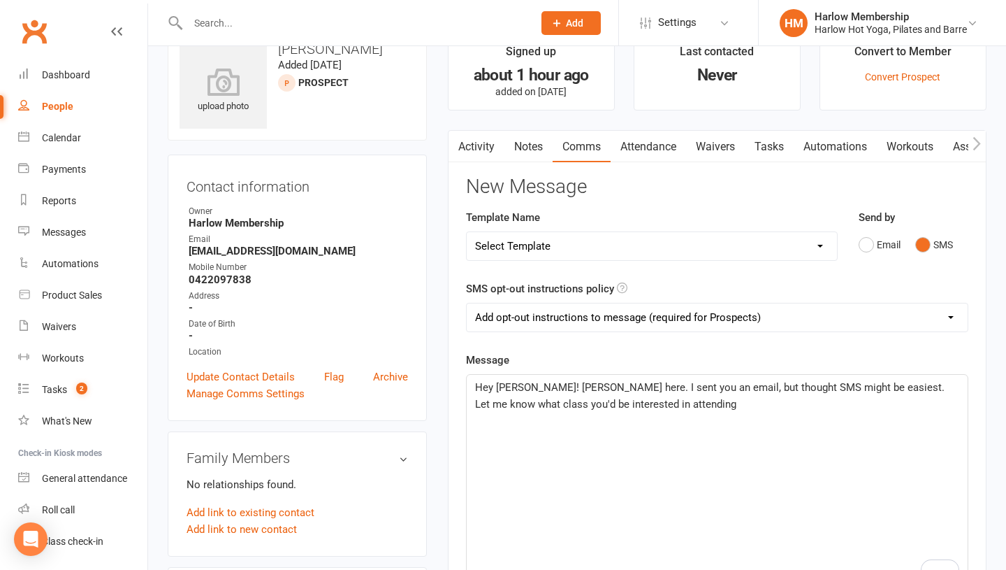
scroll to position [42, 0]
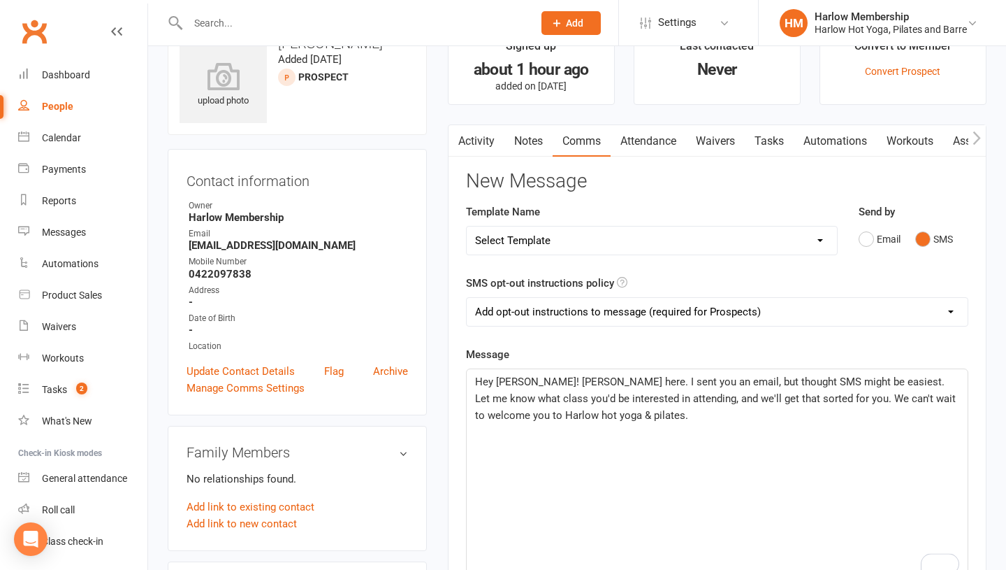
click at [605, 428] on div "Hey Sam! Krystyna here. I sent you an email, but thought SMS might be easiest. …" at bounding box center [717, 474] width 501 height 210
click at [775, 400] on span "Hey Sam! Krystyna here. I sent you an email, but thought SMS might be easiest. …" at bounding box center [717, 398] width 484 height 46
click at [592, 412] on p "Hey Sam! Krystyna here. I sent you an email, but thought SMS might be easiest. …" at bounding box center [717, 398] width 484 height 50
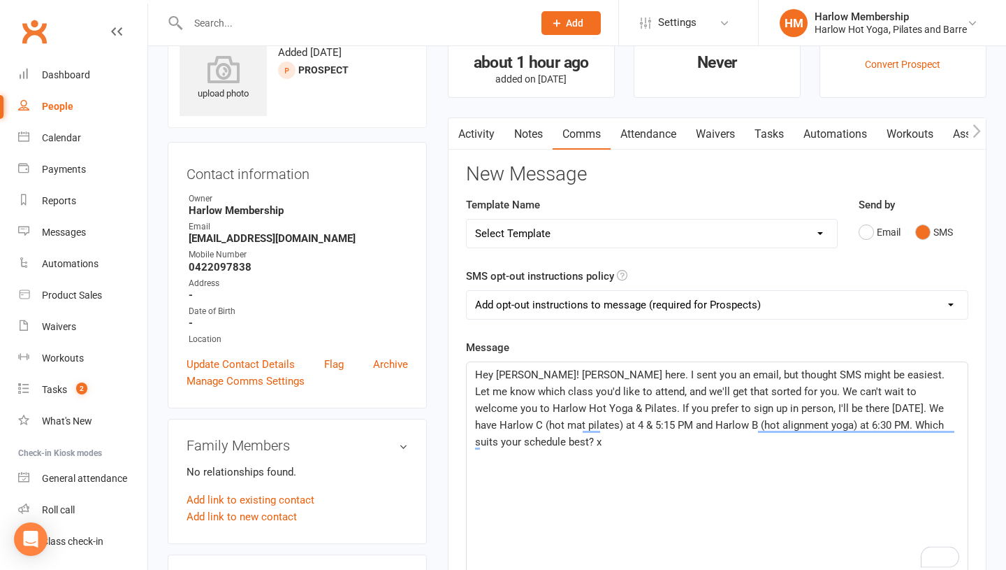
scroll to position [53, 0]
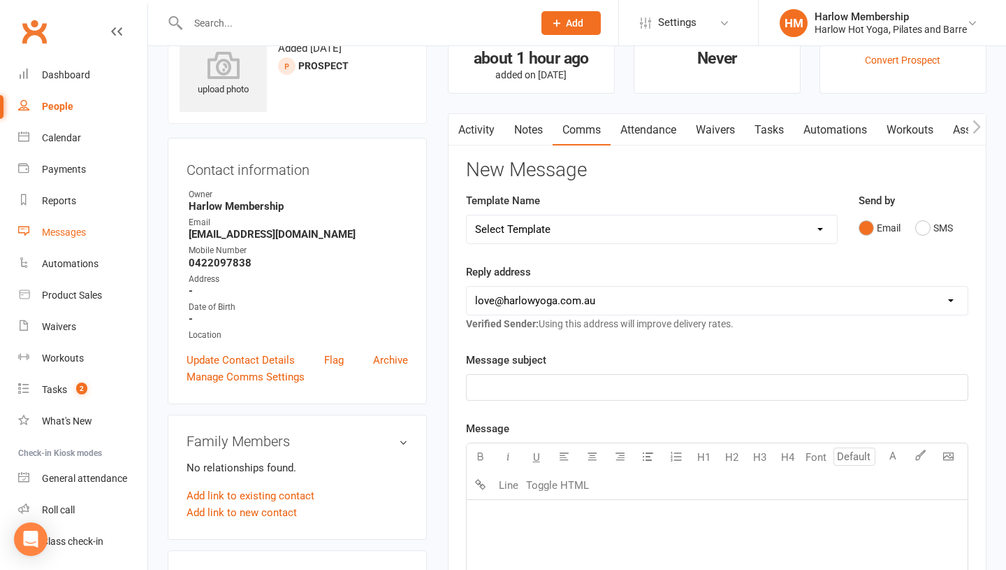
click at [59, 237] on div "Messages" at bounding box center [64, 231] width 44 height 11
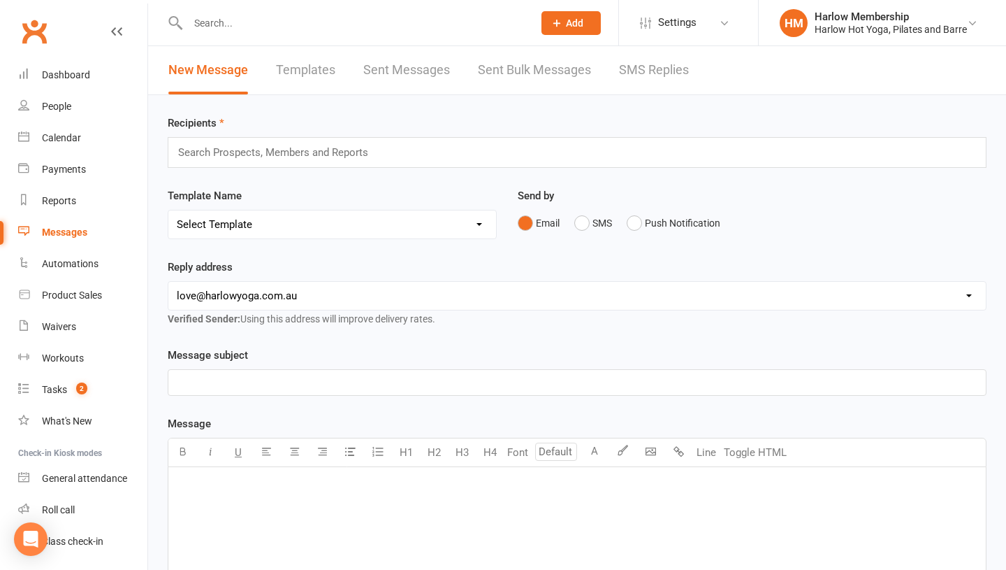
click at [665, 55] on link "SMS Replies" at bounding box center [654, 70] width 70 height 48
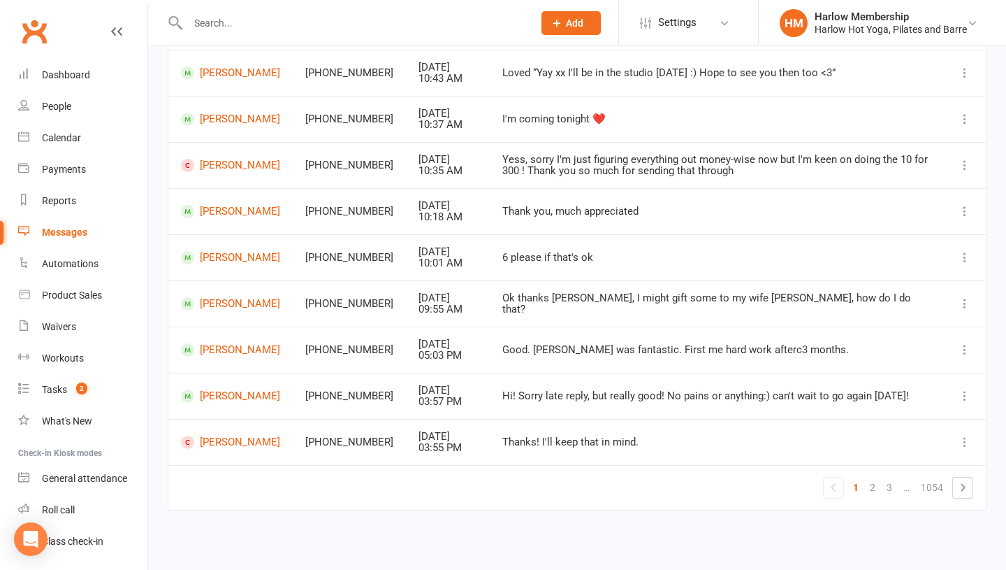
scroll to position [223, 0]
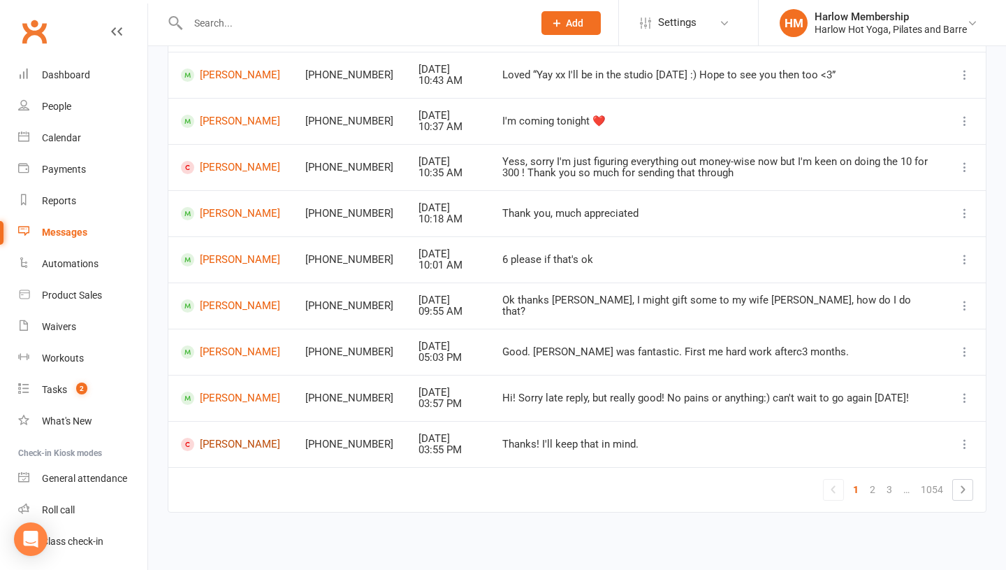
click at [210, 445] on link "Morgan Lee" at bounding box center [230, 443] width 99 height 13
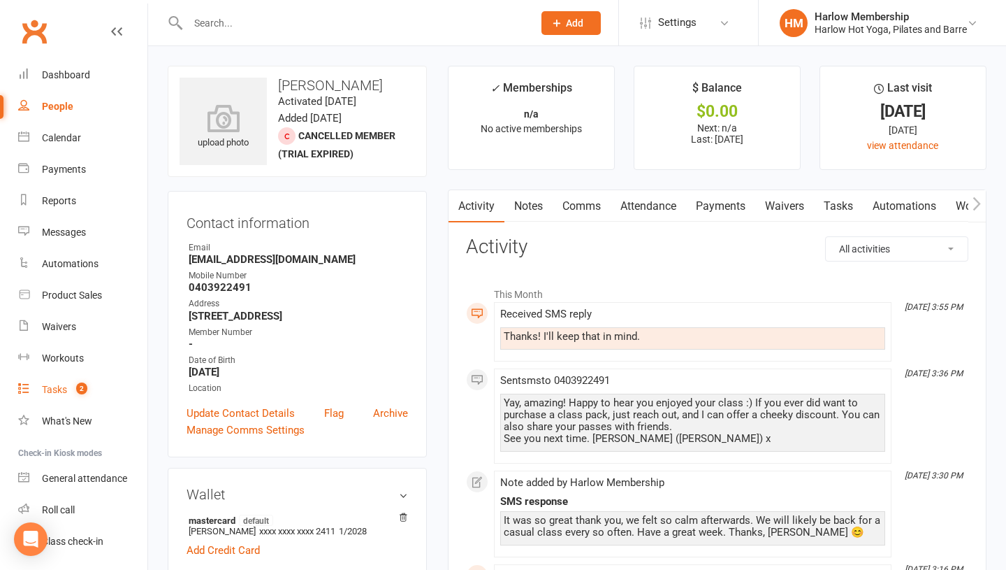
click at [107, 377] on link "Tasks 2" at bounding box center [82, 389] width 129 height 31
